Goal: Task Accomplishment & Management: Manage account settings

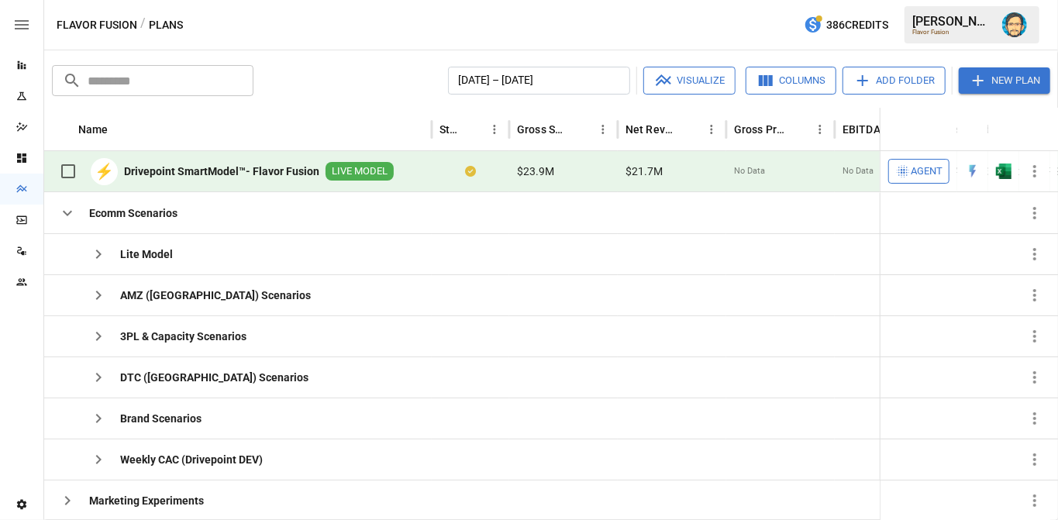
click at [919, 169] on span "Agent" at bounding box center [927, 172] width 32 height 18
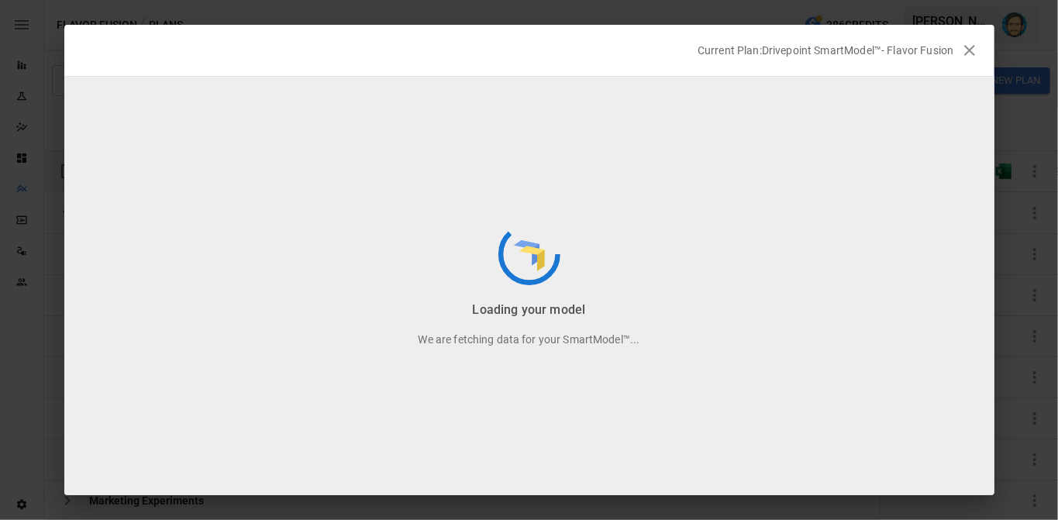
scroll to position [39, 0]
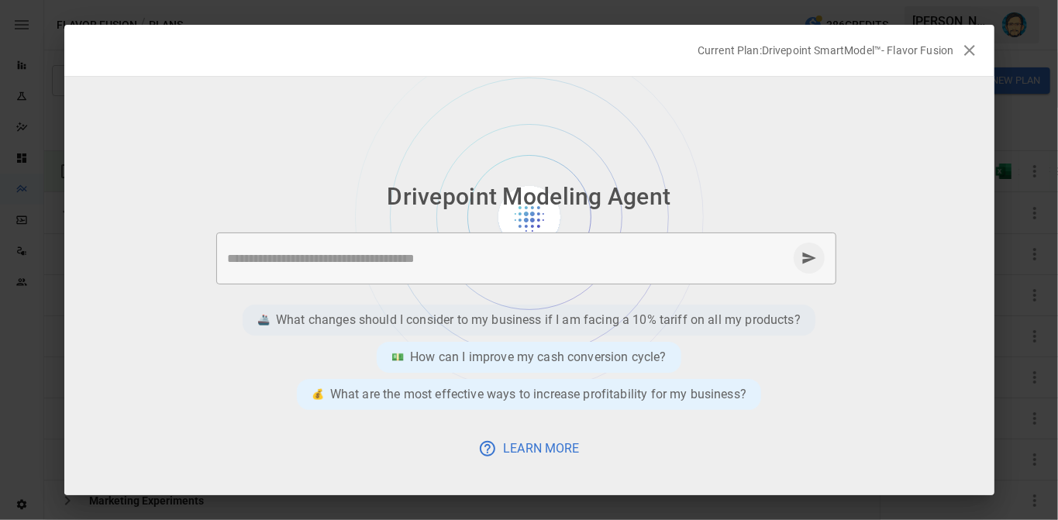
click at [316, 321] on p "What changes should I consider to my business if I am facing a 10% tariff on al…" at bounding box center [538, 320] width 525 height 19
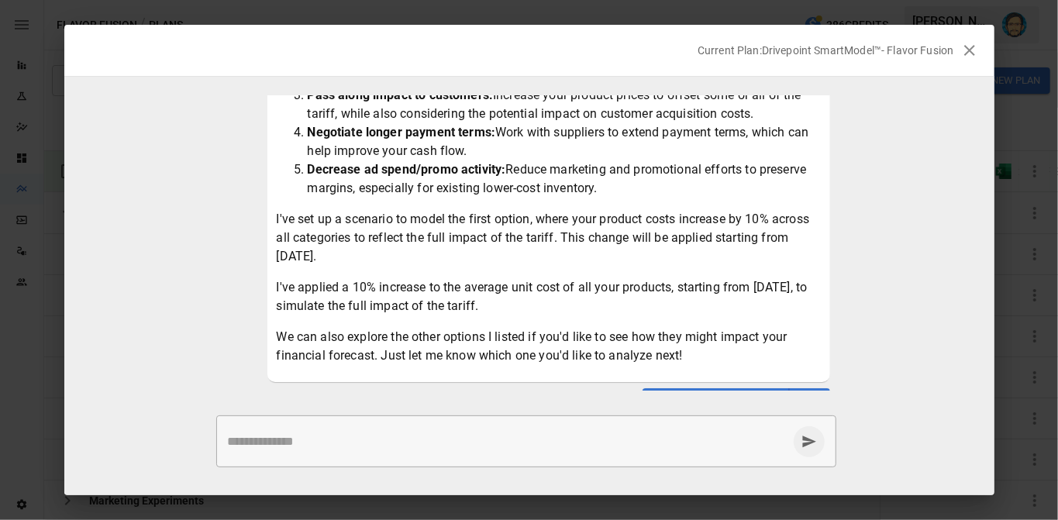
scroll to position [288, 0]
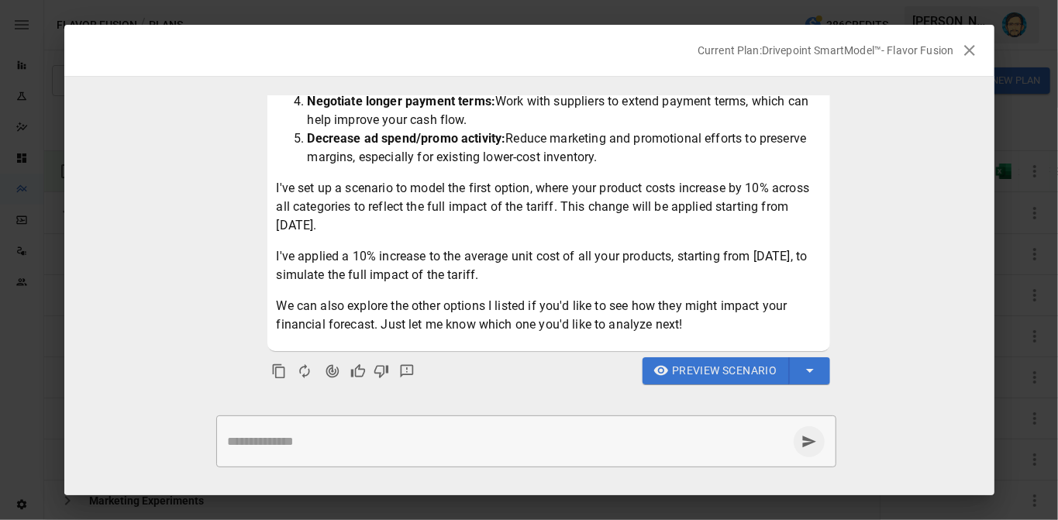
click at [294, 437] on textarea at bounding box center [508, 441] width 560 height 18
type textarea "****"
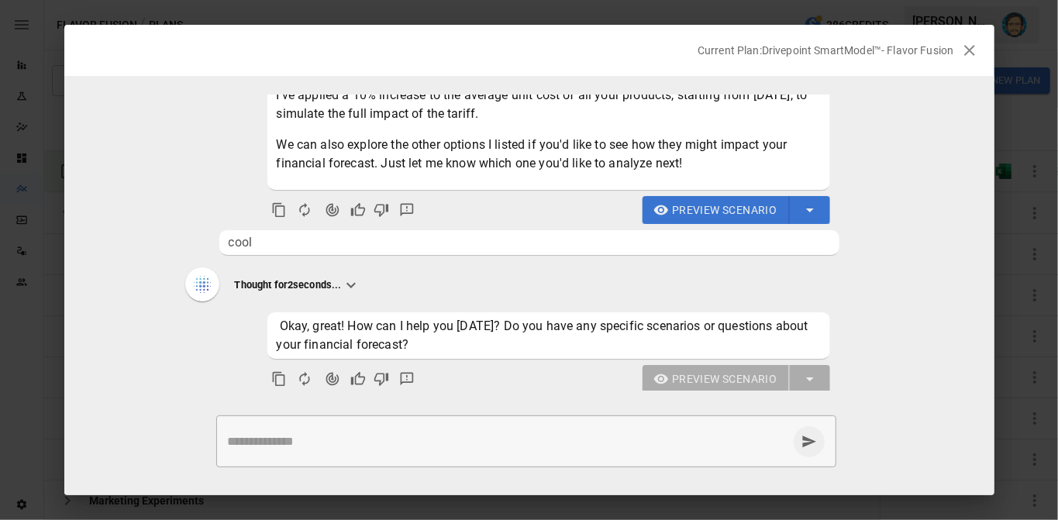
scroll to position [457, 0]
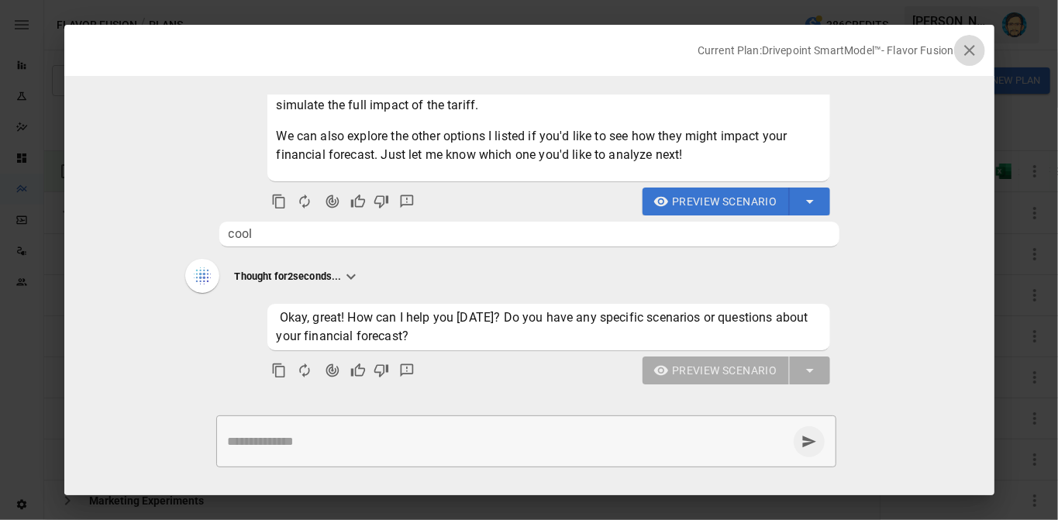
click at [970, 50] on icon "button" at bounding box center [969, 50] width 11 height 11
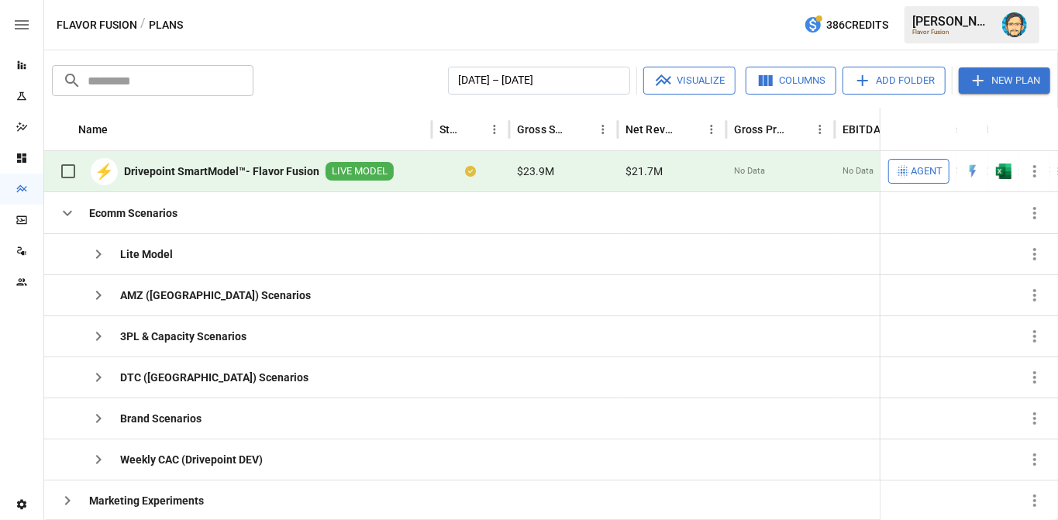
click at [21, 500] on icon "Settings" at bounding box center [21, 505] width 9 height 10
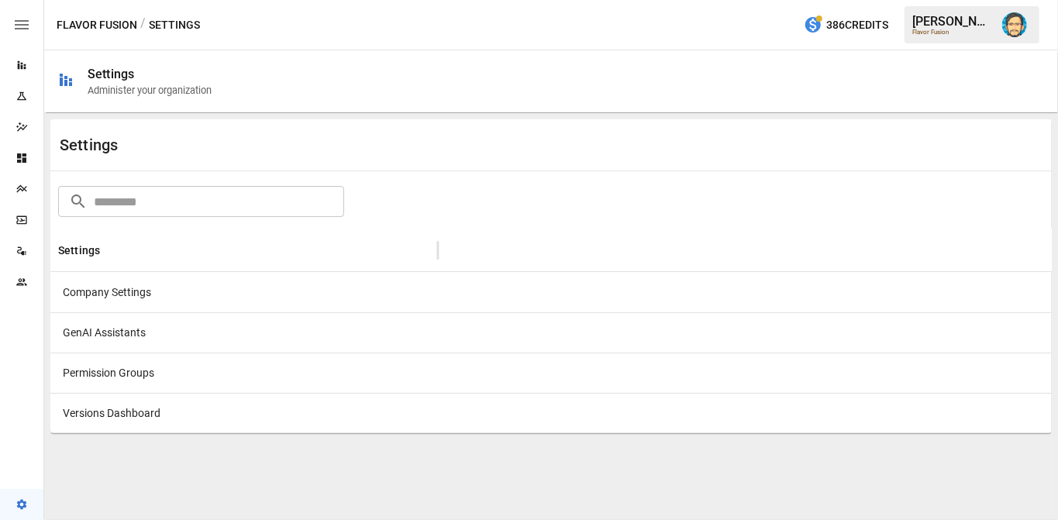
click at [120, 319] on div "GenAI Assistants" at bounding box center [244, 332] width 388 height 40
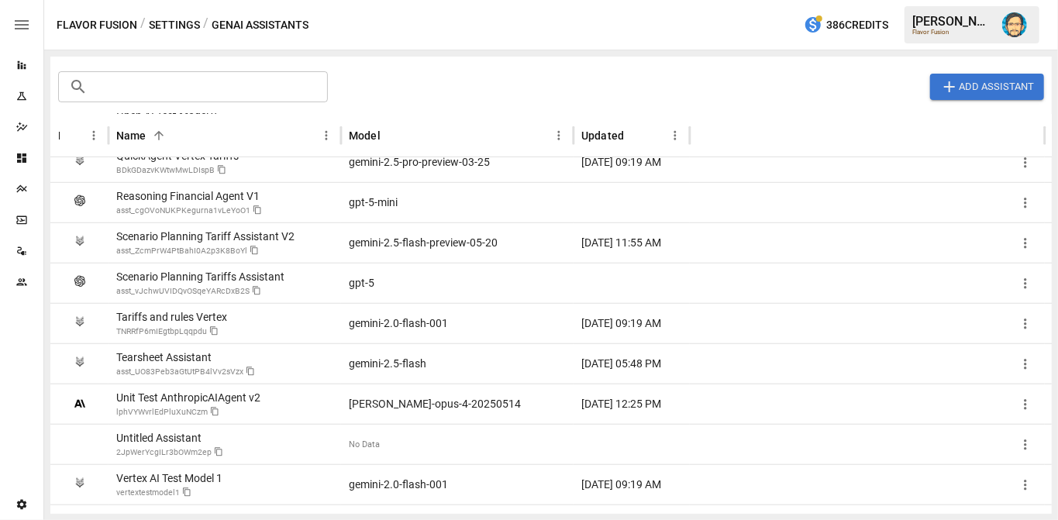
scroll to position [580, 0]
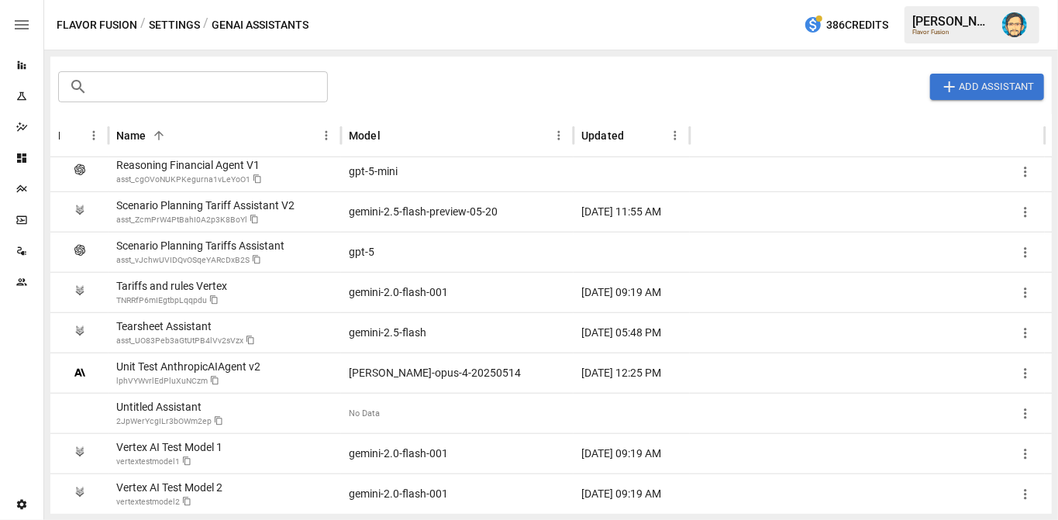
click at [271, 448] on div "Vertex AI Test Model 1 vertextestmodel1" at bounding box center [225, 453] width 233 height 40
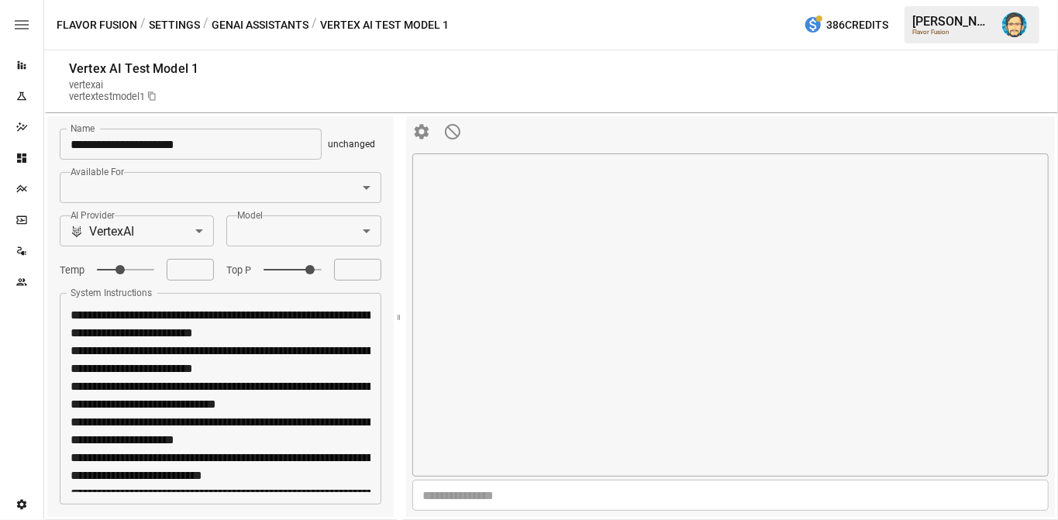
type textarea "*"
click at [522, 212] on div at bounding box center [730, 314] width 636 height 323
click at [500, 493] on textarea at bounding box center [730, 496] width 615 height 18
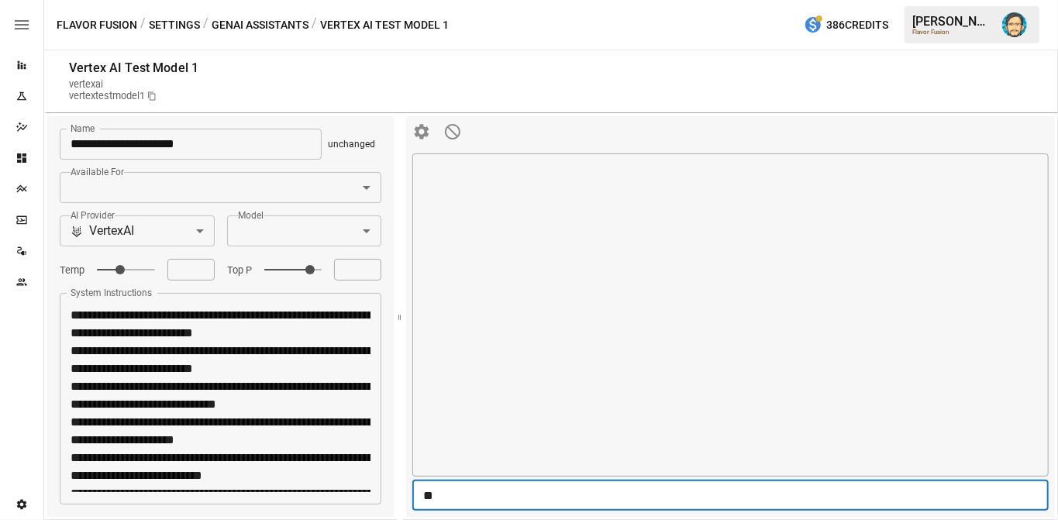
type textarea "**"
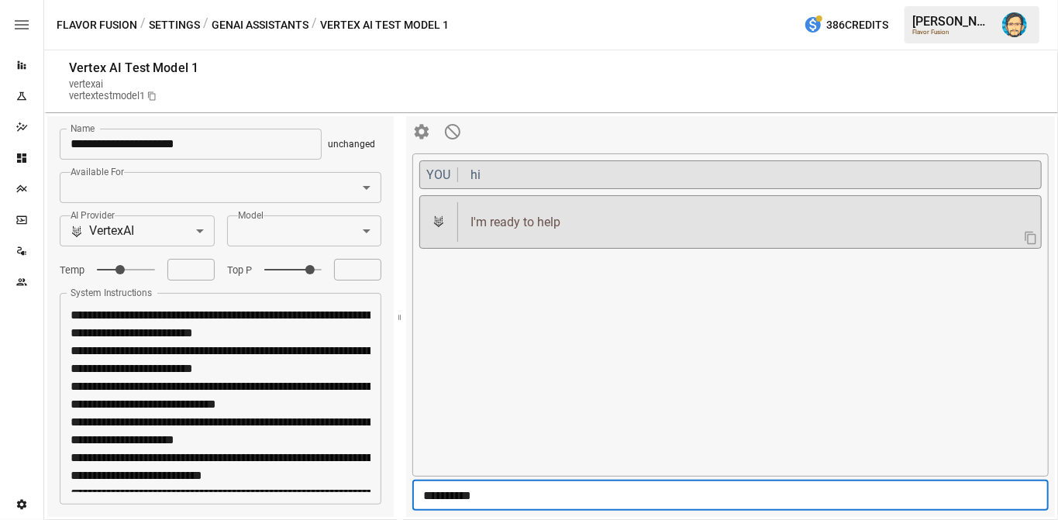
type textarea "**********"
